Goal: Task Accomplishment & Management: Manage account settings

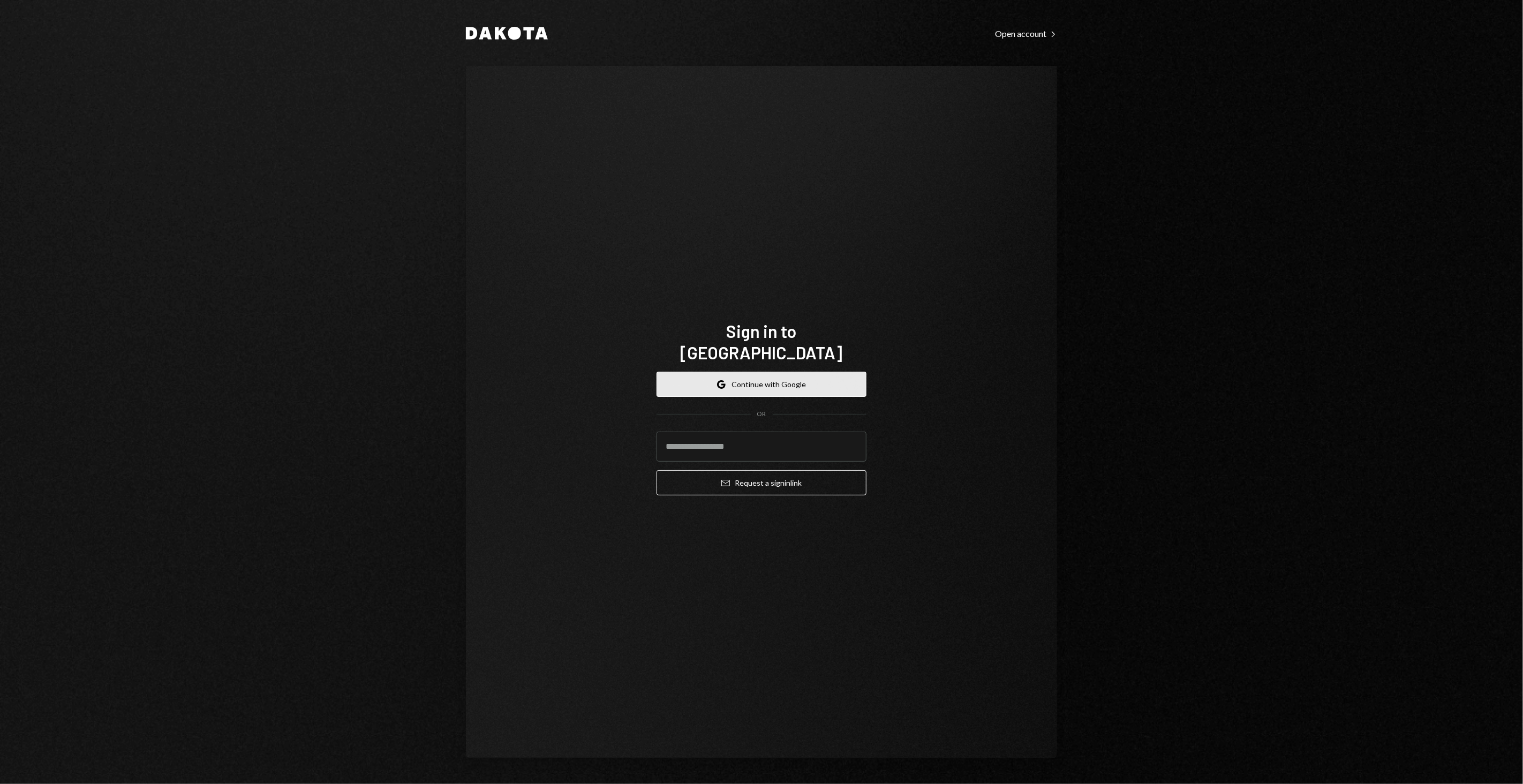
click at [824, 372] on button "Google Continue with Google" at bounding box center [761, 384] width 210 height 25
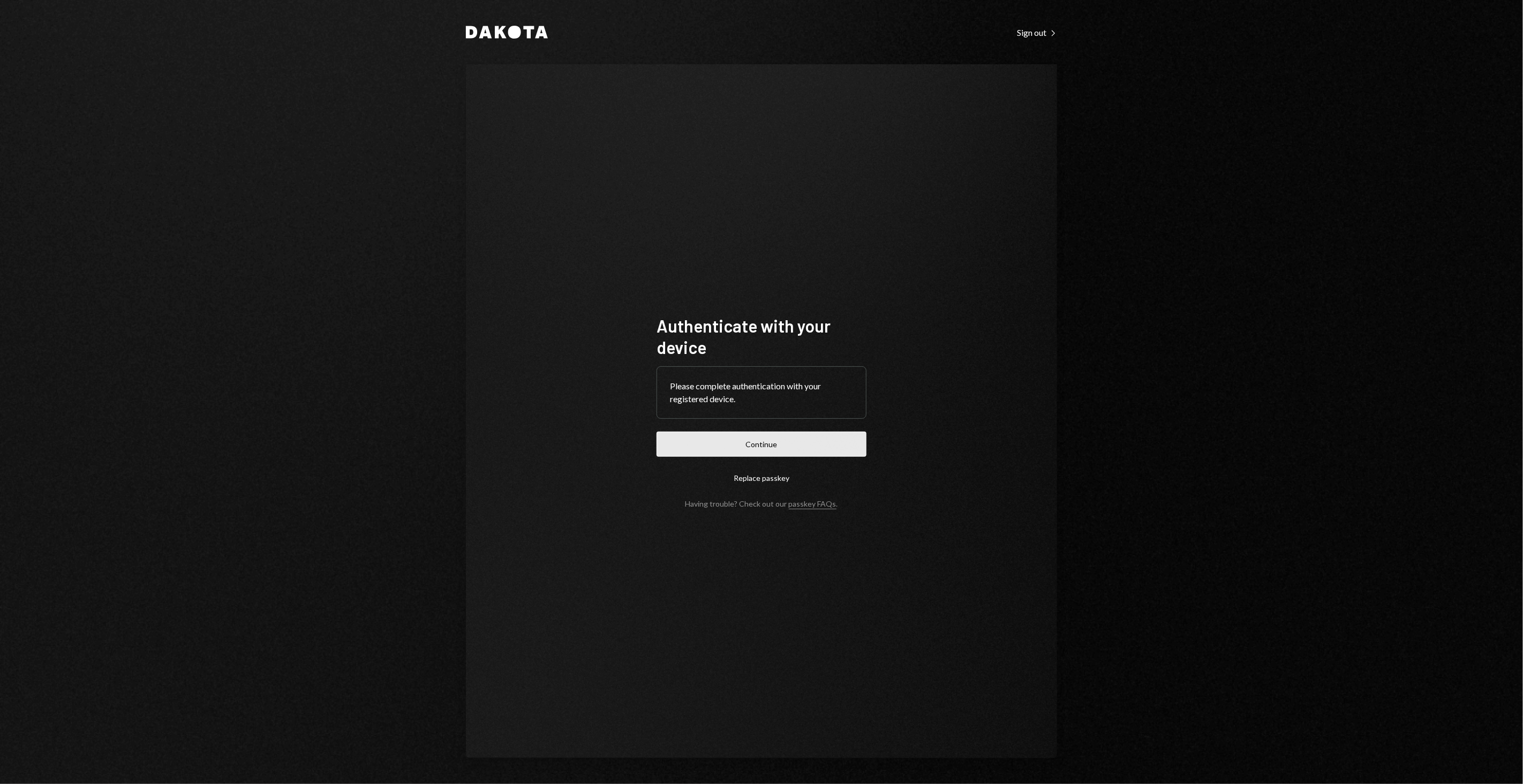
click at [778, 448] on button "Continue" at bounding box center [761, 445] width 210 height 25
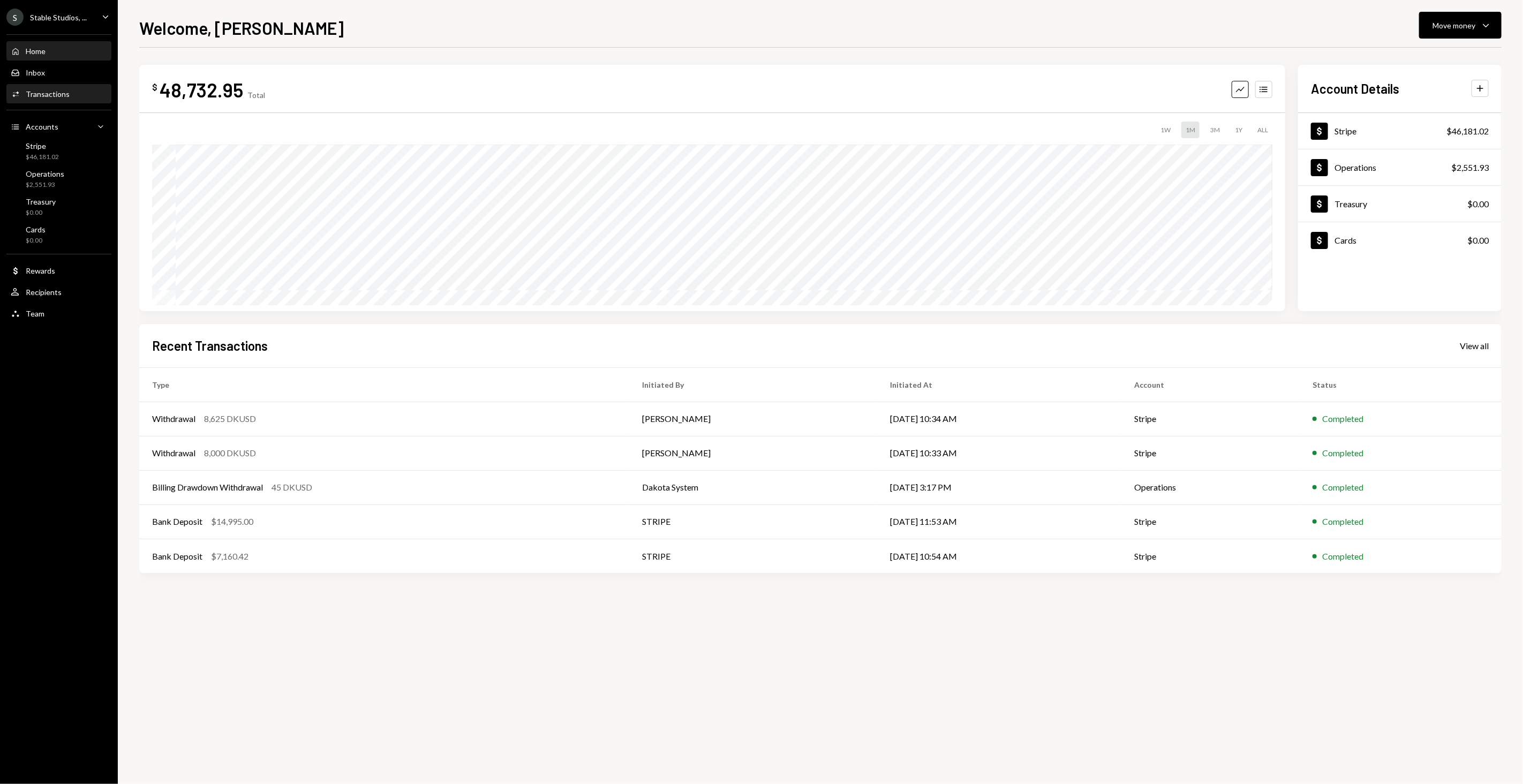
click at [36, 92] on div "Transactions" at bounding box center [48, 94] width 44 height 9
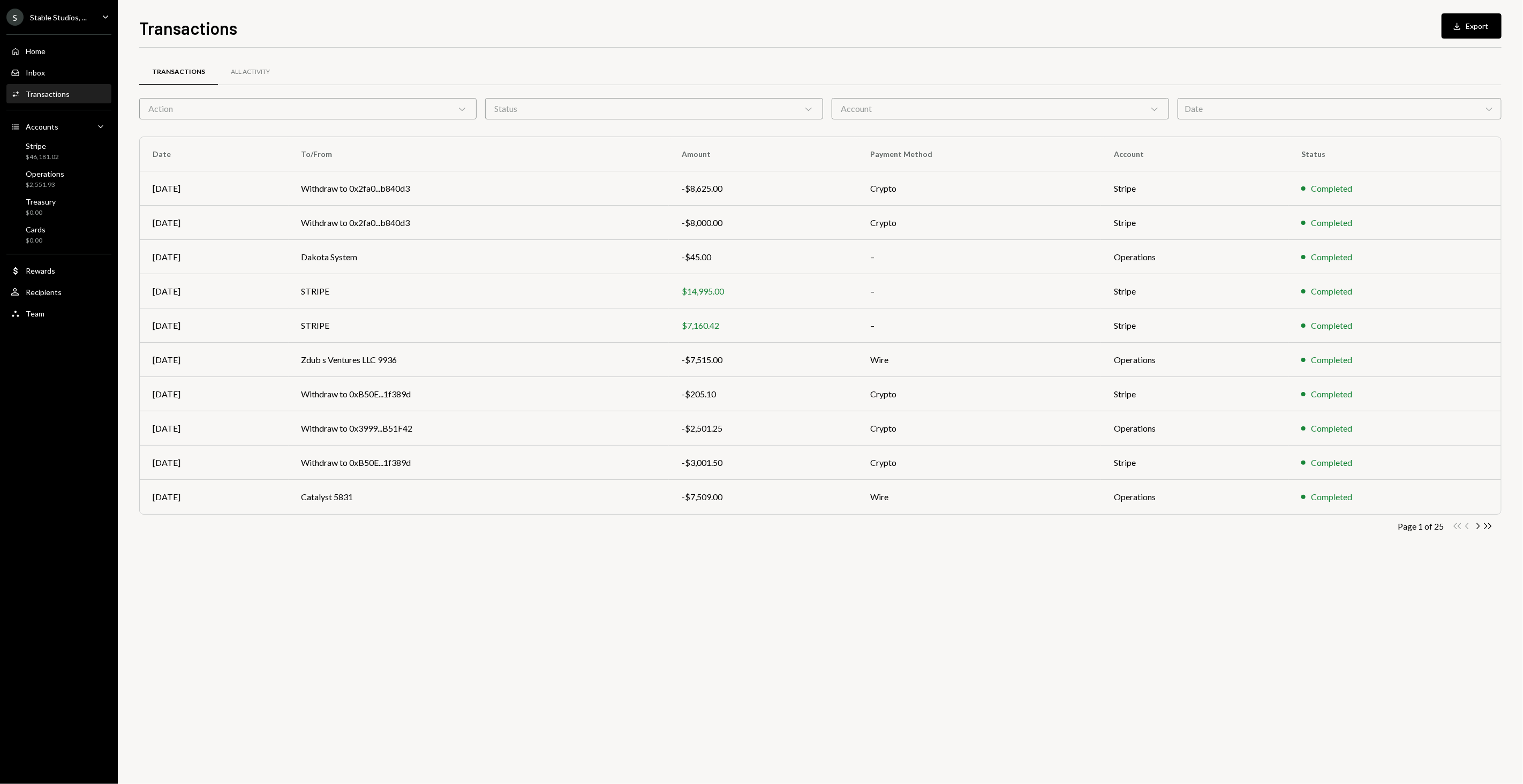
click at [1013, 112] on div "Account Chevron Down" at bounding box center [1000, 108] width 337 height 21
click at [611, 56] on div "Transactions All Activity Action Chevron Down Status Chevron Down Account Chevr…" at bounding box center [820, 303] width 1362 height 512
click at [247, 66] on div "All Activity" at bounding box center [250, 72] width 65 height 26
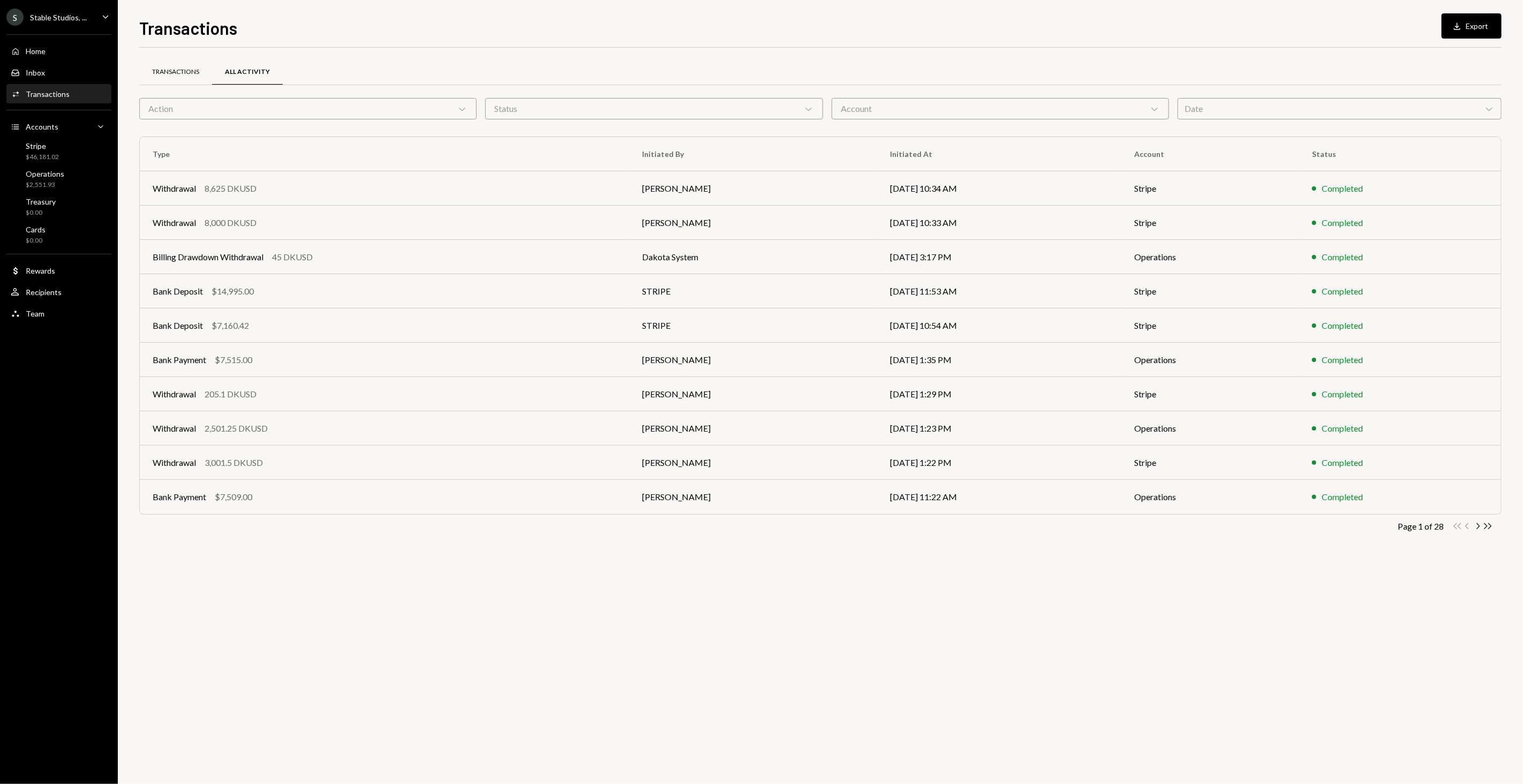
click at [182, 74] on div "Transactions" at bounding box center [176, 72] width 47 height 9
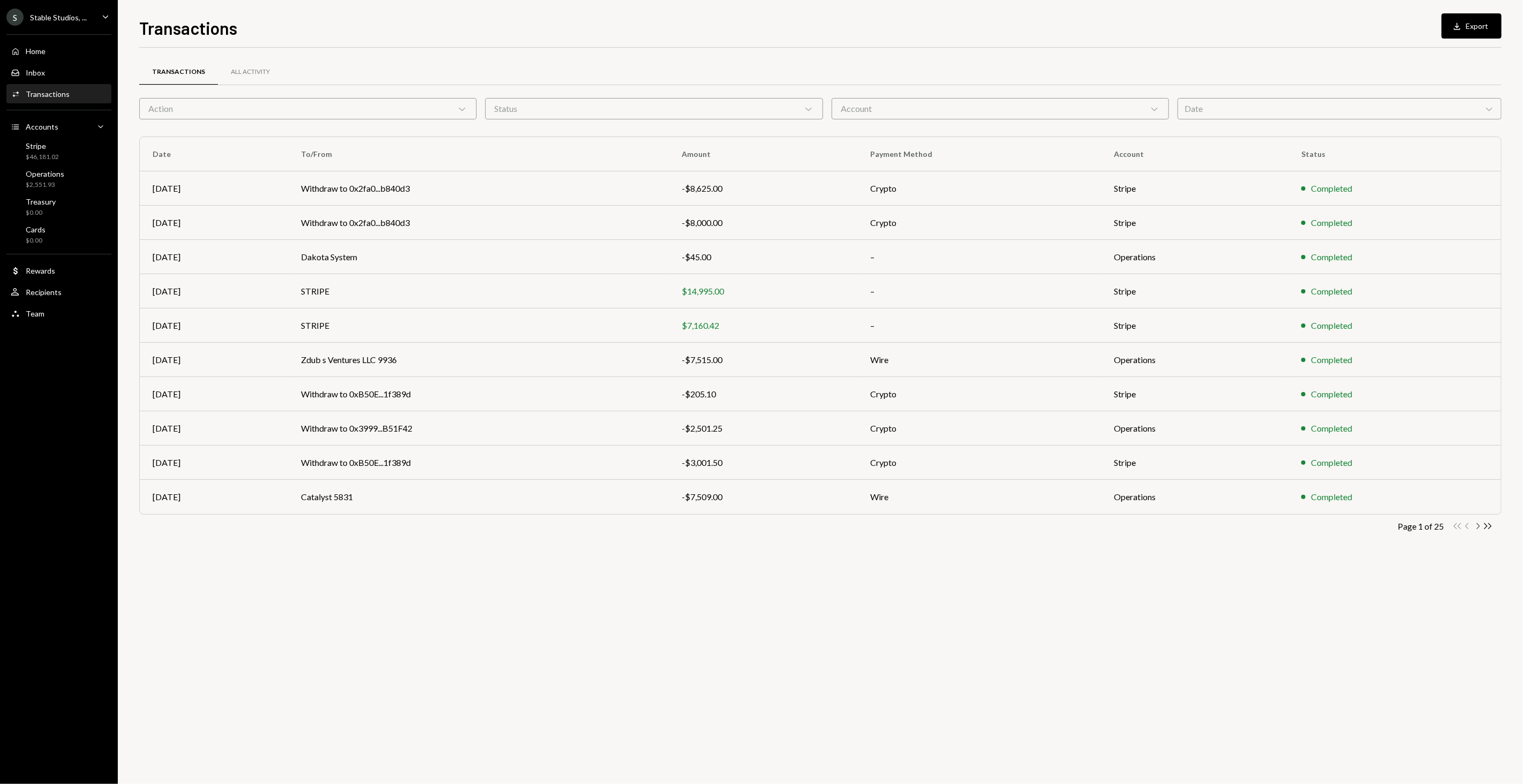
click at [1478, 524] on icon "button" at bounding box center [1478, 526] width 3 height 6
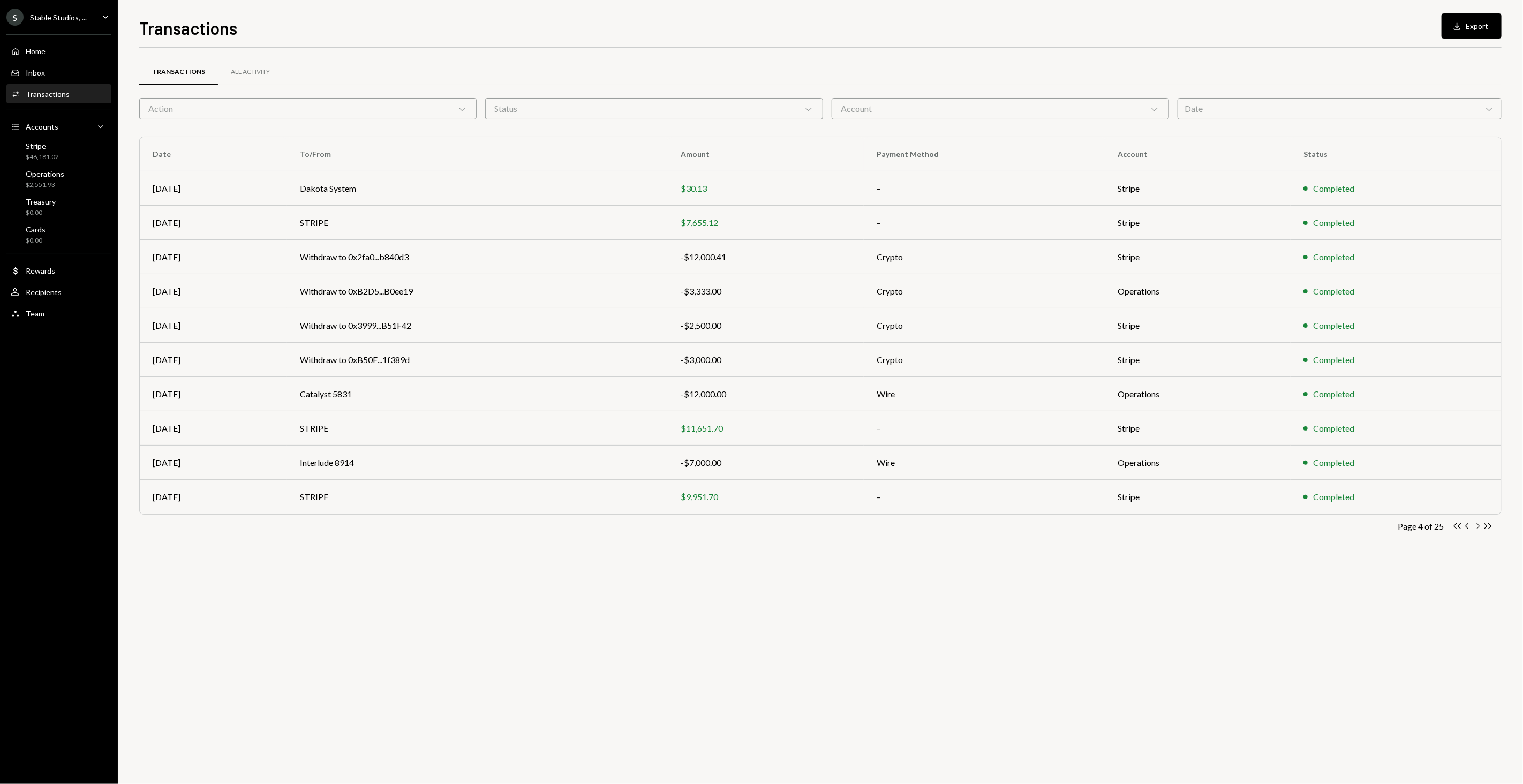
click at [1478, 525] on icon "Chevron Right" at bounding box center [1477, 526] width 10 height 10
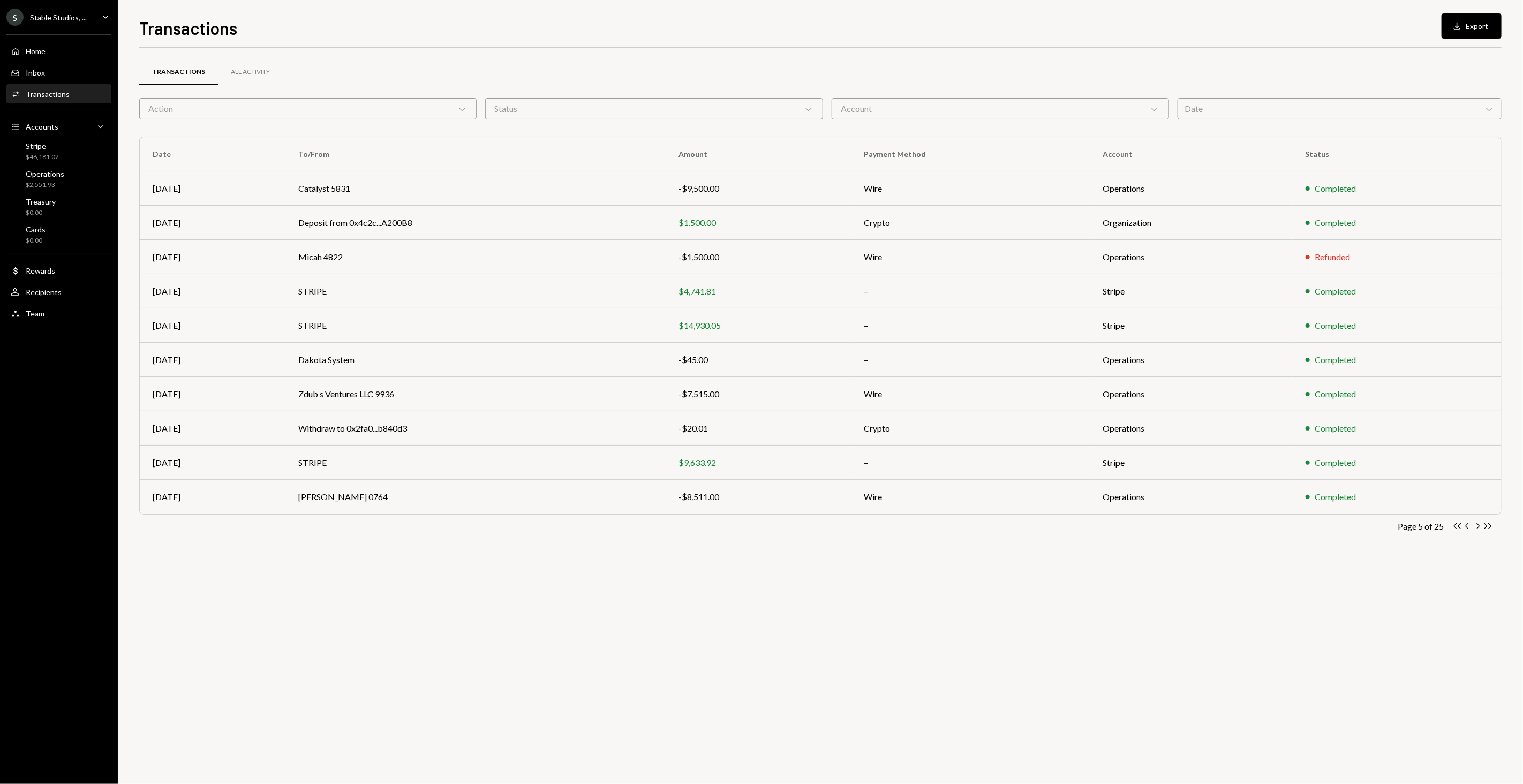
click at [1478, 525] on icon "Chevron Right" at bounding box center [1477, 526] width 10 height 10
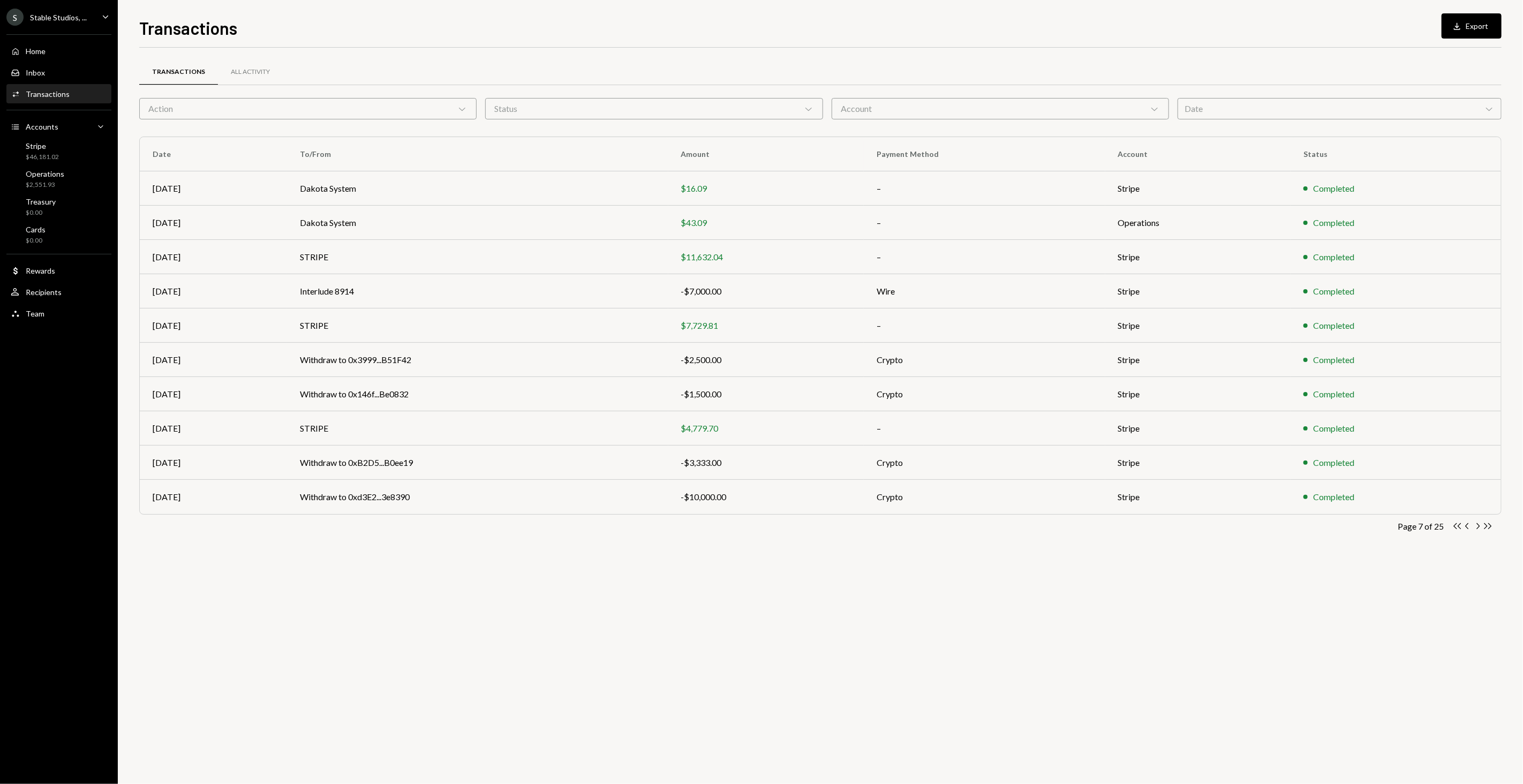
click at [1478, 525] on icon "Chevron Right" at bounding box center [1477, 526] width 10 height 10
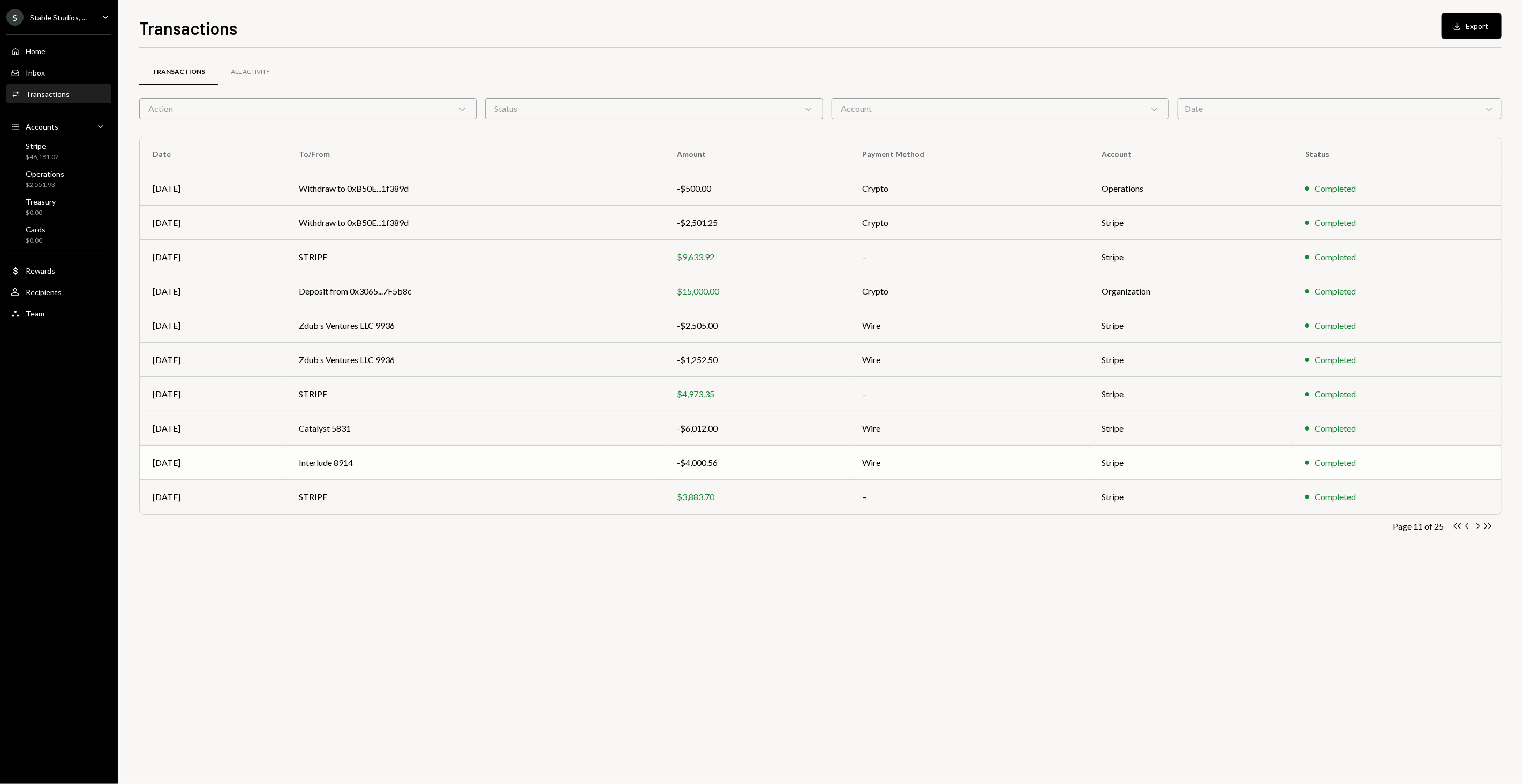
click at [601, 462] on td "Interlude 8914" at bounding box center [475, 462] width 378 height 34
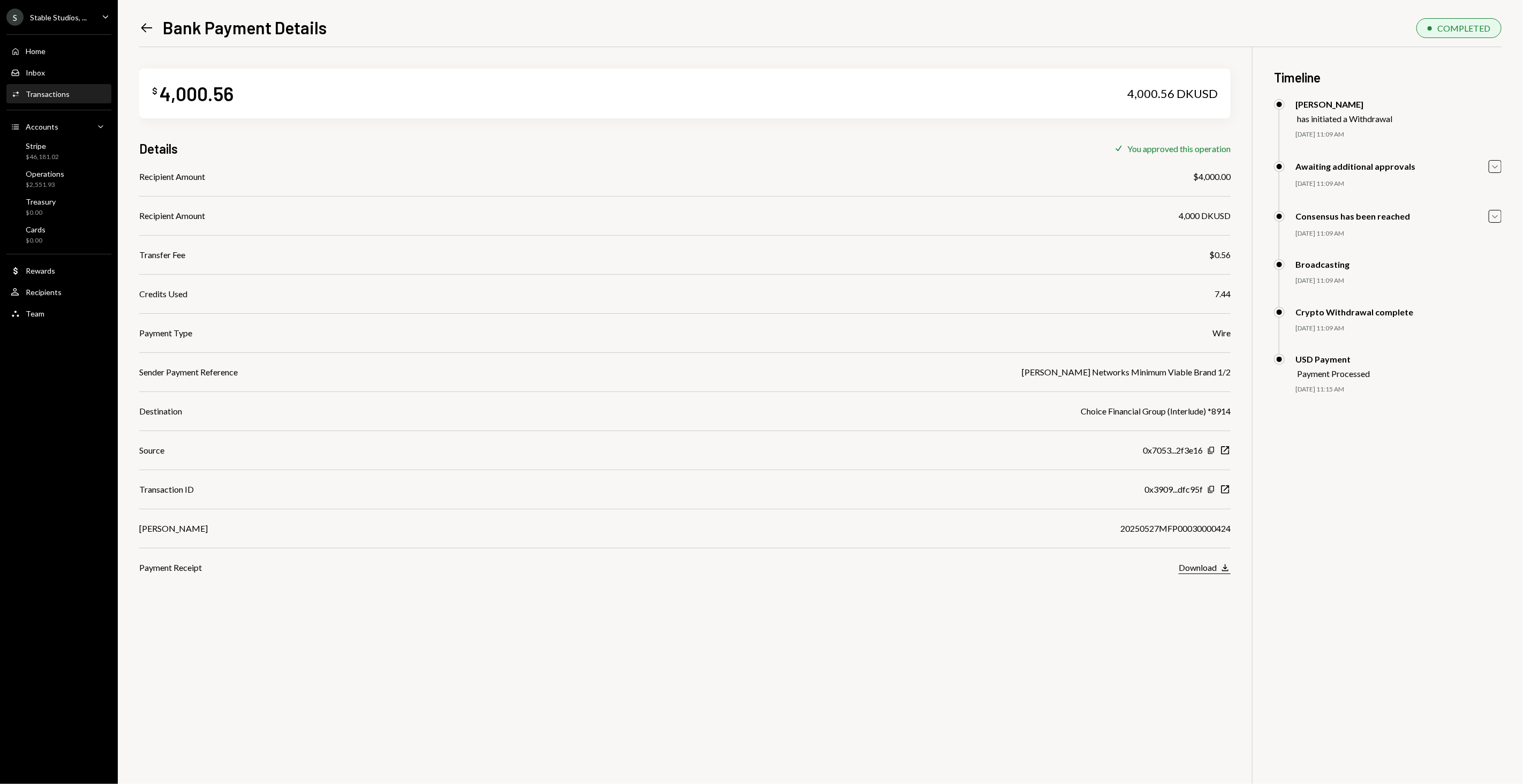
click at [1196, 568] on div "Download" at bounding box center [1198, 567] width 38 height 10
